Goal: Task Accomplishment & Management: Use online tool/utility

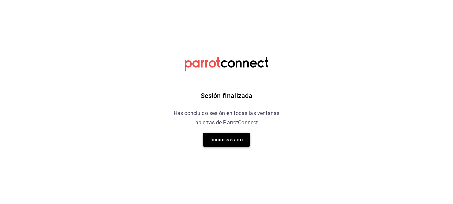
click at [223, 142] on button "Iniciar sesión" at bounding box center [226, 140] width 47 height 14
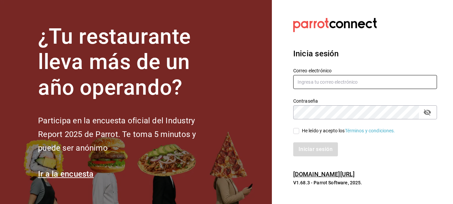
click at [327, 80] on input "text" at bounding box center [365, 82] width 144 height 14
type input "Sistemas@flamingosgolf.com.mx"
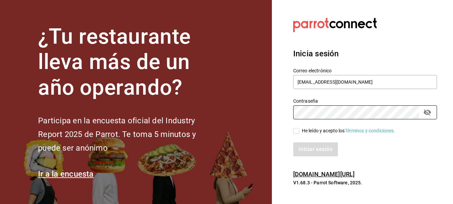
click at [300, 134] on span "He leído y acepto los Términos y condiciones." at bounding box center [347, 131] width 96 height 7
click at [299, 134] on input "He leído y acepto los Términos y condiciones." at bounding box center [296, 131] width 6 height 6
checkbox input "true"
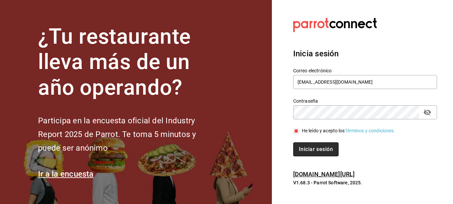
click at [320, 151] on button "Iniciar sesión" at bounding box center [315, 150] width 45 height 14
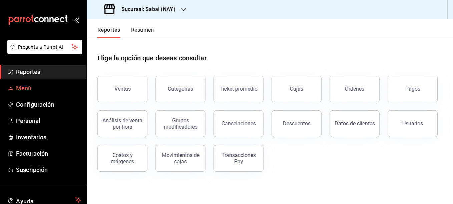
click at [20, 87] on span "Menú" at bounding box center [48, 88] width 65 height 9
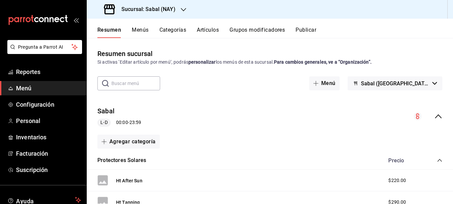
click at [265, 27] on button "Grupos modificadores" at bounding box center [257, 32] width 55 height 11
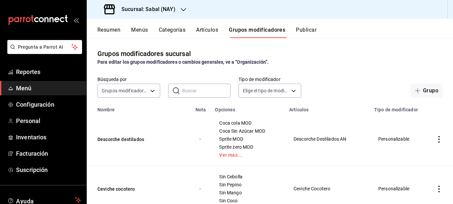
click at [194, 91] on input "text" at bounding box center [206, 90] width 49 height 13
drag, startPoint x: 203, startPoint y: 89, endPoint x: 120, endPoint y: 66, distance: 85.9
click at [120, 66] on div "Grupos modificadores sucursal Para editar los grupos modificadores o cambios ge…" at bounding box center [270, 121] width 367 height 166
type input "Cielo"
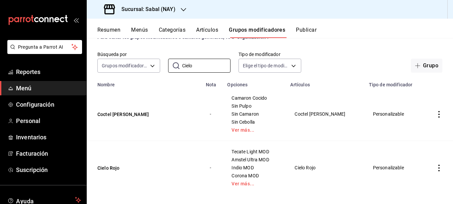
scroll to position [32, 0]
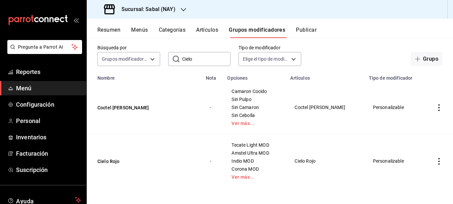
click at [436, 160] on icon "actions" at bounding box center [439, 161] width 7 height 7
click at [423, 160] on span "Editar" at bounding box center [414, 159] width 17 height 7
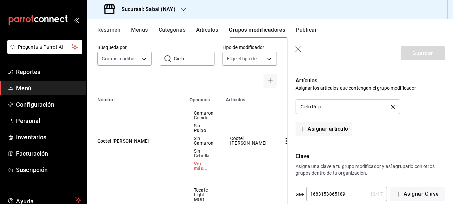
scroll to position [800, 0]
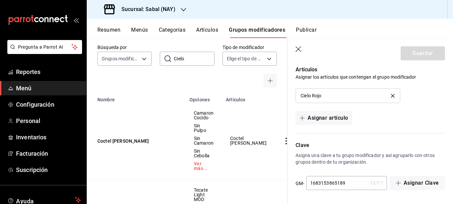
click at [159, 74] on div "Búsqueda por Grupos modificadores GROUP ​ Cielo ​ Tipo de modificador Elige el …" at bounding box center [187, 65] width 201 height 43
click at [300, 47] on icon "button" at bounding box center [299, 49] width 7 height 7
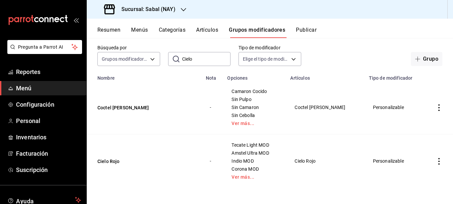
click at [210, 27] on button "Artículos" at bounding box center [207, 32] width 22 height 11
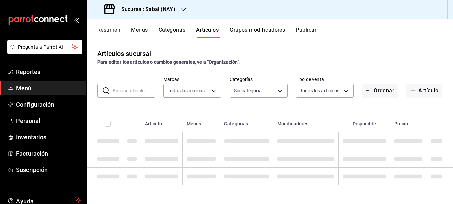
type input "7bb9fc4a-963e-4e00-9402-9ac56289446f"
click at [136, 92] on input "text" at bounding box center [134, 90] width 43 height 13
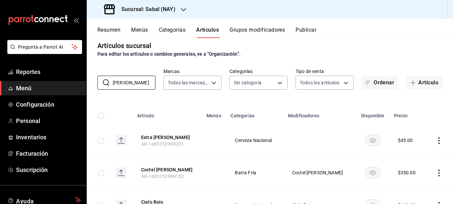
scroll to position [41, 0]
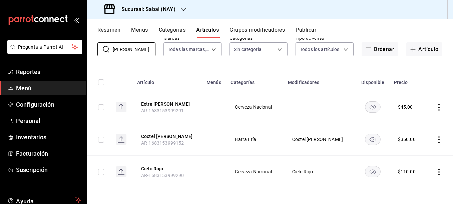
type input "[PERSON_NAME]"
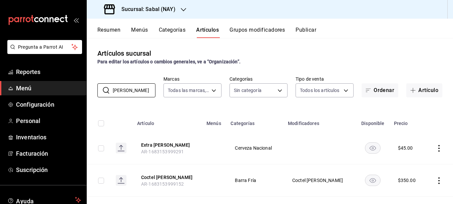
scroll to position [0, 0]
click at [31, 73] on span "Reportes" at bounding box center [48, 71] width 65 height 9
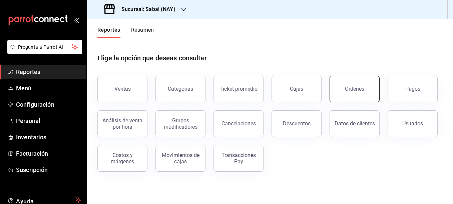
click at [347, 87] on div "Órdenes" at bounding box center [354, 89] width 19 height 6
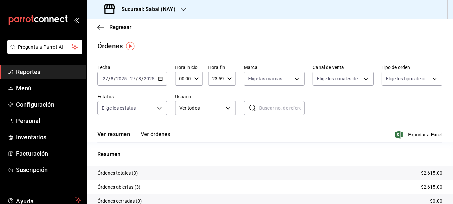
click at [161, 80] on \(Stroke\) "button" at bounding box center [161, 79] width 4 height 4
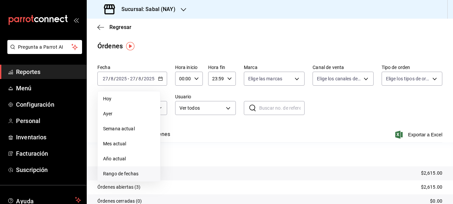
click at [123, 174] on span "Rango de fechas" at bounding box center [129, 174] width 52 height 7
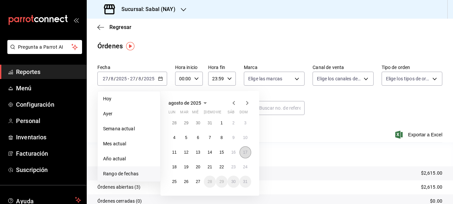
click at [245, 151] on abbr "17" at bounding box center [245, 152] width 4 height 5
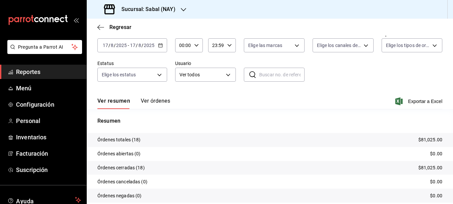
scroll to position [58, 0]
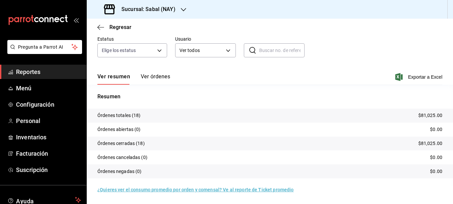
click at [154, 75] on button "Ver órdenes" at bounding box center [155, 78] width 29 height 11
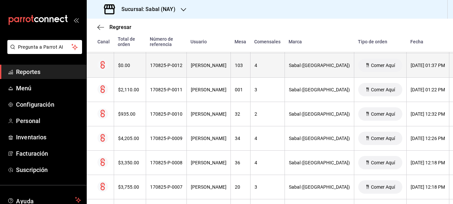
scroll to position [300, 0]
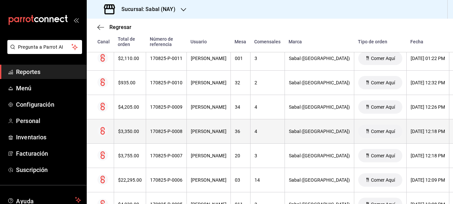
click at [279, 137] on th "4" at bounding box center [267, 132] width 34 height 24
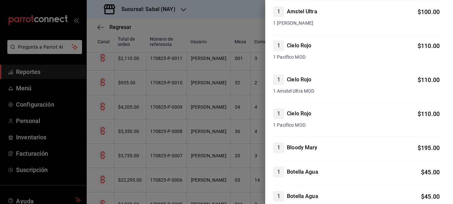
scroll to position [0, 0]
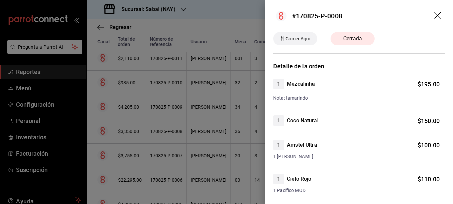
click at [165, 135] on div at bounding box center [226, 102] width 453 height 204
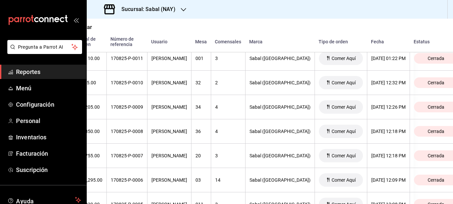
scroll to position [300, 0]
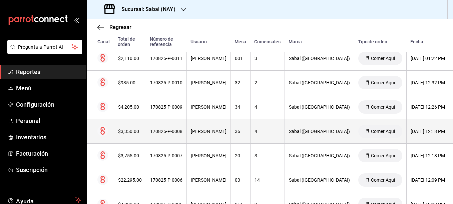
click at [162, 131] on div "170825-P-0008" at bounding box center [166, 131] width 32 height 5
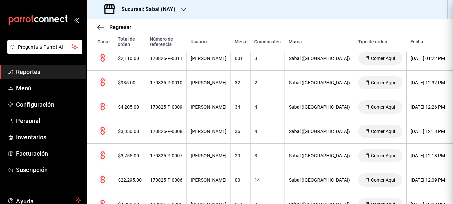
scroll to position [0, 0]
click at [26, 71] on span "Reportes" at bounding box center [48, 71] width 65 height 9
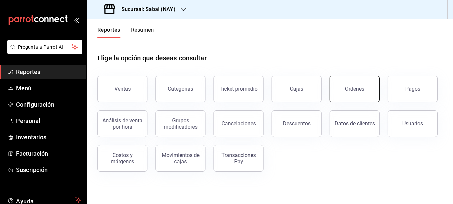
click at [363, 92] on button "Órdenes" at bounding box center [355, 89] width 50 height 27
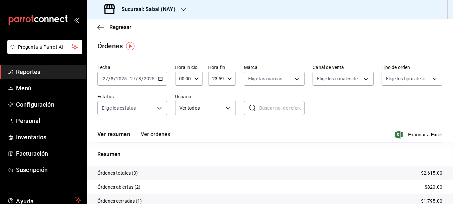
click at [160, 79] on icon "button" at bounding box center [160, 78] width 5 height 5
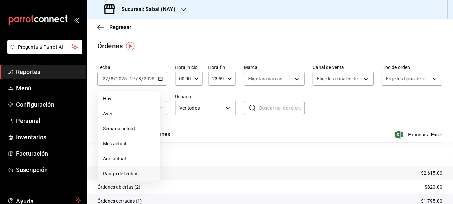
click at [125, 171] on span "Rango de fechas" at bounding box center [129, 174] width 52 height 7
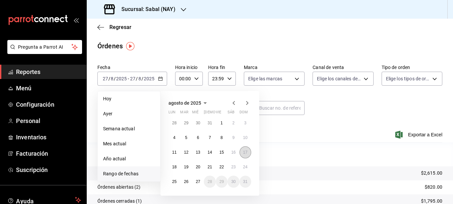
click at [247, 155] on button "17" at bounding box center [246, 153] width 12 height 12
click at [247, 153] on abbr "17" at bounding box center [245, 152] width 4 height 5
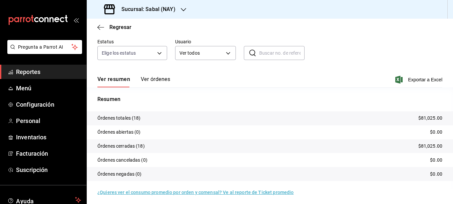
scroll to position [58, 0]
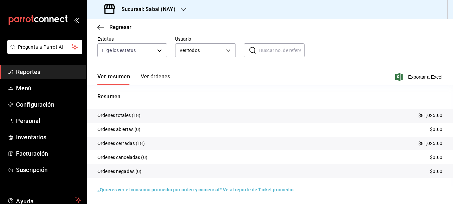
click at [152, 76] on button "Ver órdenes" at bounding box center [155, 78] width 29 height 11
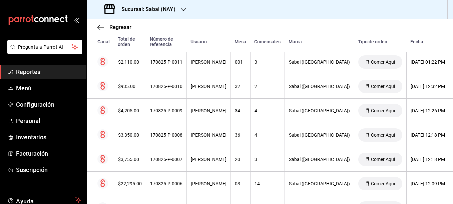
scroll to position [296, 0]
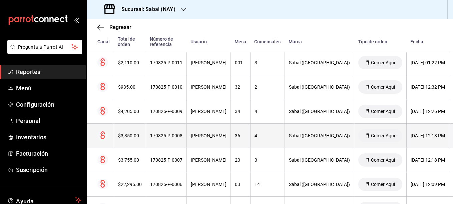
click at [158, 135] on div "170825-P-0008" at bounding box center [166, 135] width 32 height 5
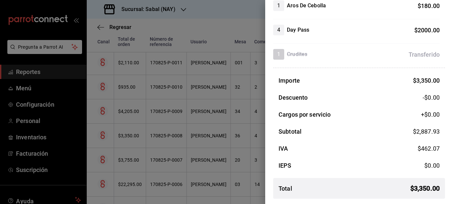
scroll to position [216, 0]
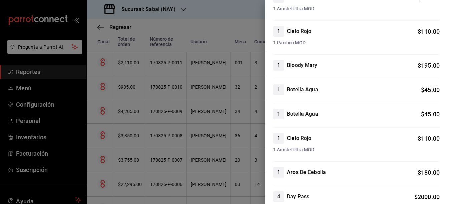
click at [225, 31] on div at bounding box center [226, 102] width 453 height 204
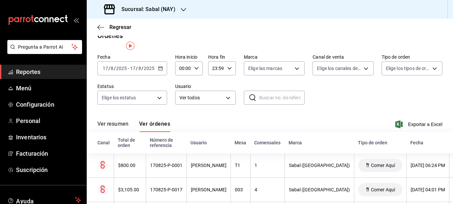
scroll to position [0, 0]
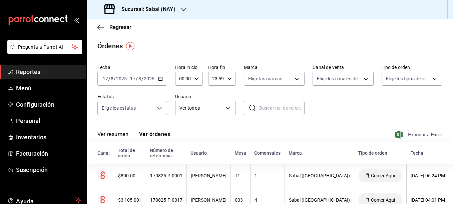
click at [414, 137] on span "Exportar a Excel" at bounding box center [420, 135] width 46 height 8
click at [259, 23] on div "Regresar" at bounding box center [270, 27] width 367 height 17
click at [292, 110] on input "text" at bounding box center [281, 107] width 45 height 13
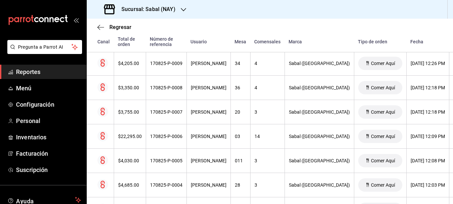
scroll to position [367, 0]
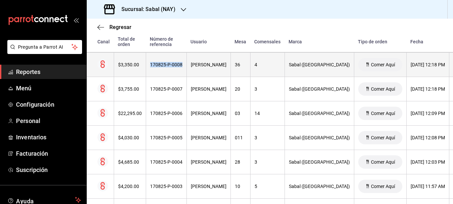
drag, startPoint x: 181, startPoint y: 66, endPoint x: 150, endPoint y: 68, distance: 31.4
click at [150, 68] on th "170825-P-0008" at bounding box center [166, 65] width 41 height 24
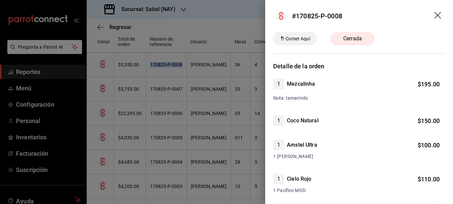
copy div "170825-P-0008"
click at [435, 14] on icon "drag" at bounding box center [439, 16] width 8 height 8
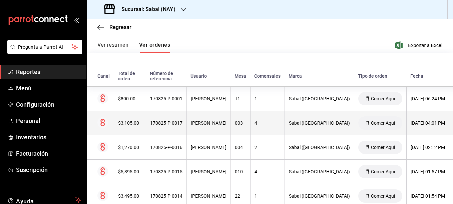
scroll to position [0, 0]
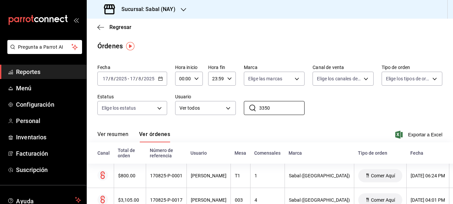
drag, startPoint x: 294, startPoint y: 107, endPoint x: 205, endPoint y: 100, distance: 89.0
click at [205, 100] on div "Fecha [DATE] [DATE] - [DATE] [DATE] Hora inicio 00:00 Hora inicio Hora fin 23:5…" at bounding box center [269, 92] width 345 height 61
type input "v"
paste input "170825-P-0008"
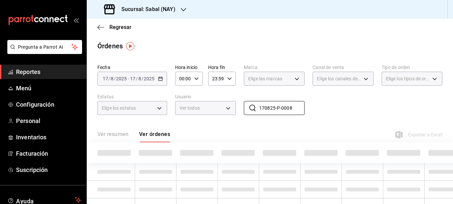
type input "170825-P-0008"
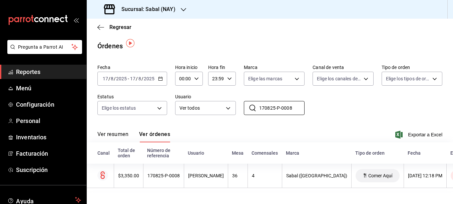
click at [362, 101] on div "Fecha [DATE] [DATE] - [DATE] [DATE] Hora inicio 00:00 Hora inicio Hora fin 23:5…" at bounding box center [269, 92] width 345 height 61
click at [417, 131] on span "Exportar a Excel" at bounding box center [420, 135] width 46 height 8
